Goal: Navigation & Orientation: Find specific page/section

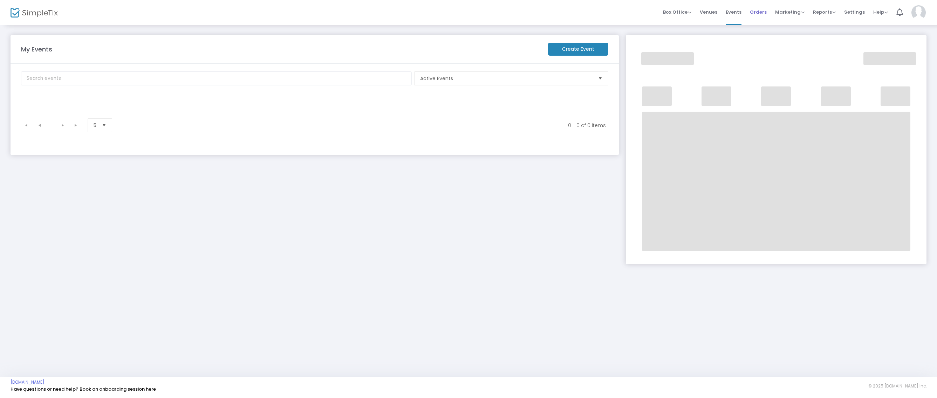
click at [756, 13] on span "Orders" at bounding box center [758, 12] width 17 height 18
click at [0, 0] on span at bounding box center [0, 0] width 0 height 0
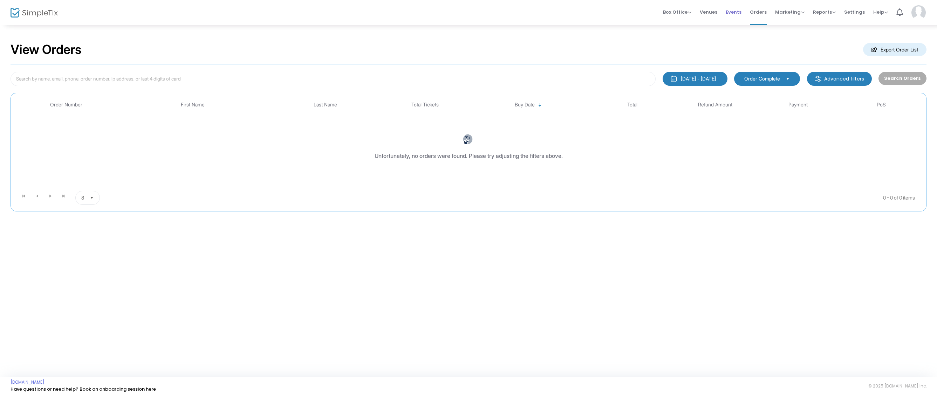
click at [737, 15] on span "Events" at bounding box center [733, 12] width 16 height 18
